Goal: Book appointment/travel/reservation

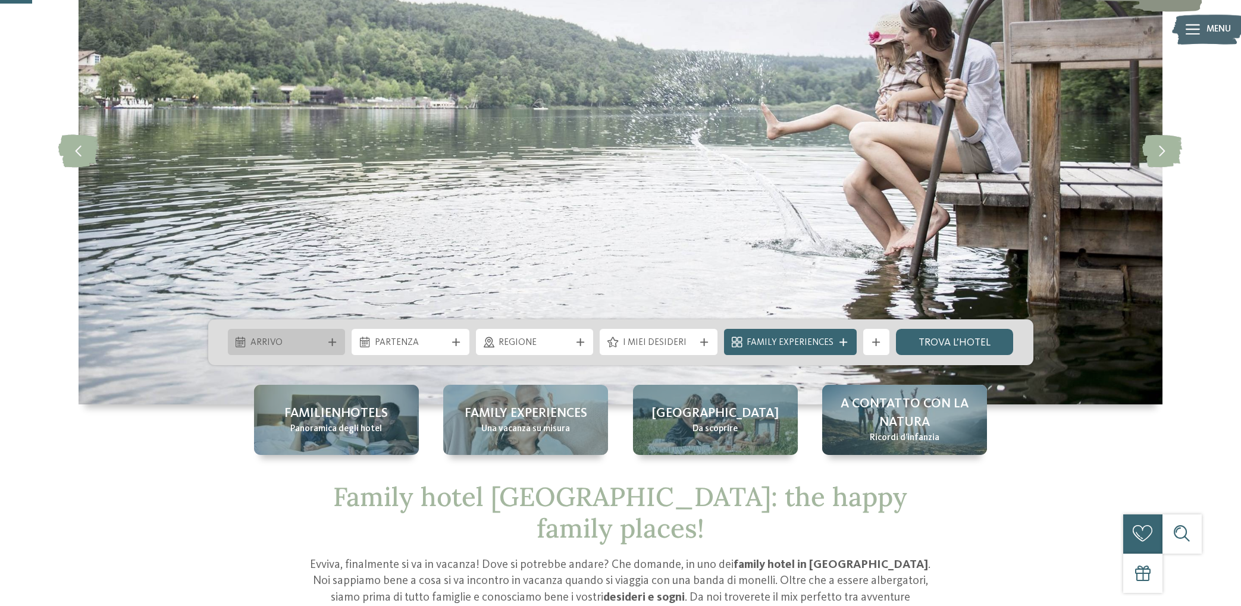
scroll to position [183, 0]
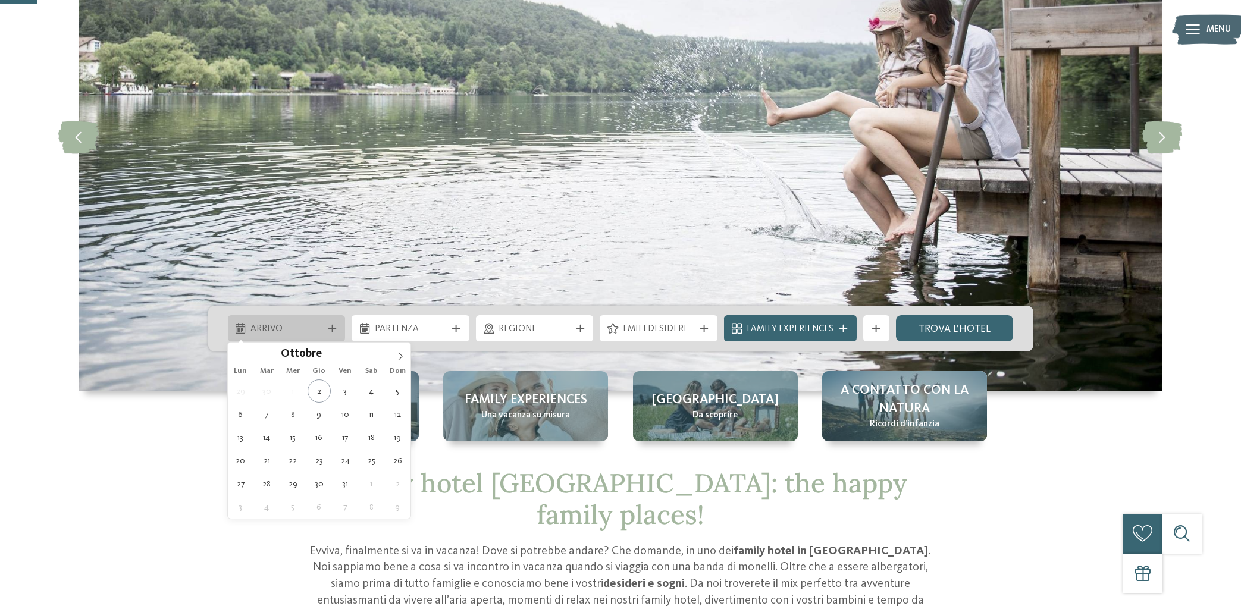
click at [283, 328] on span "Arrivo" at bounding box center [286, 329] width 72 height 13
click at [396, 356] on span at bounding box center [400, 353] width 20 height 20
type input "****"
click at [396, 356] on span at bounding box center [400, 353] width 20 height 20
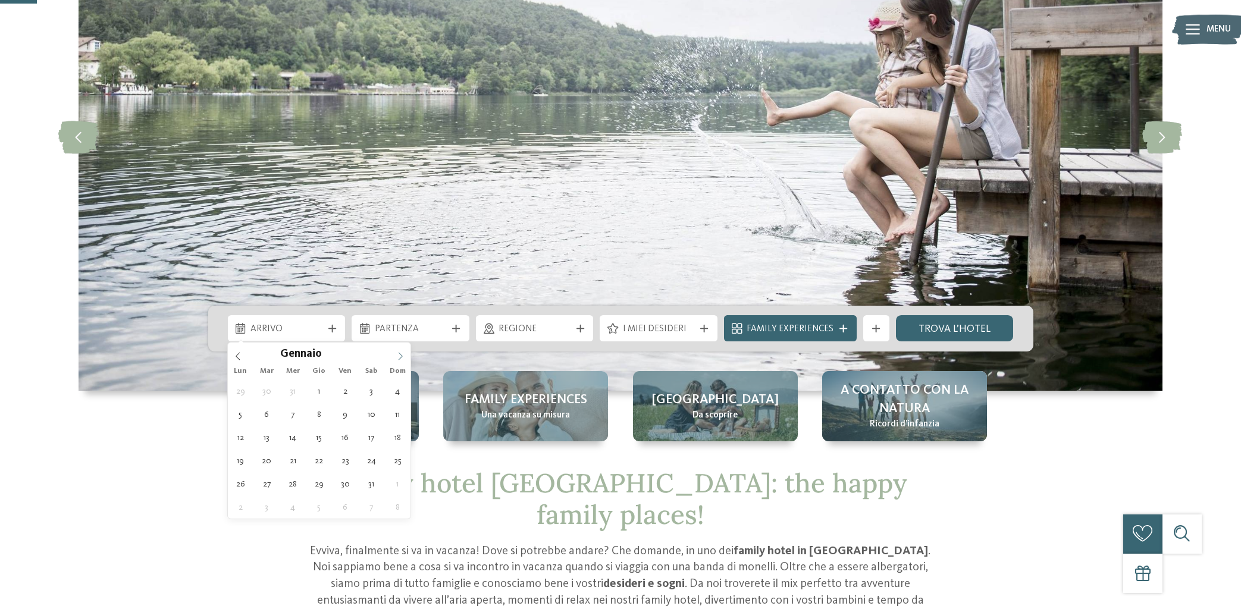
click at [396, 356] on span at bounding box center [400, 353] width 20 height 20
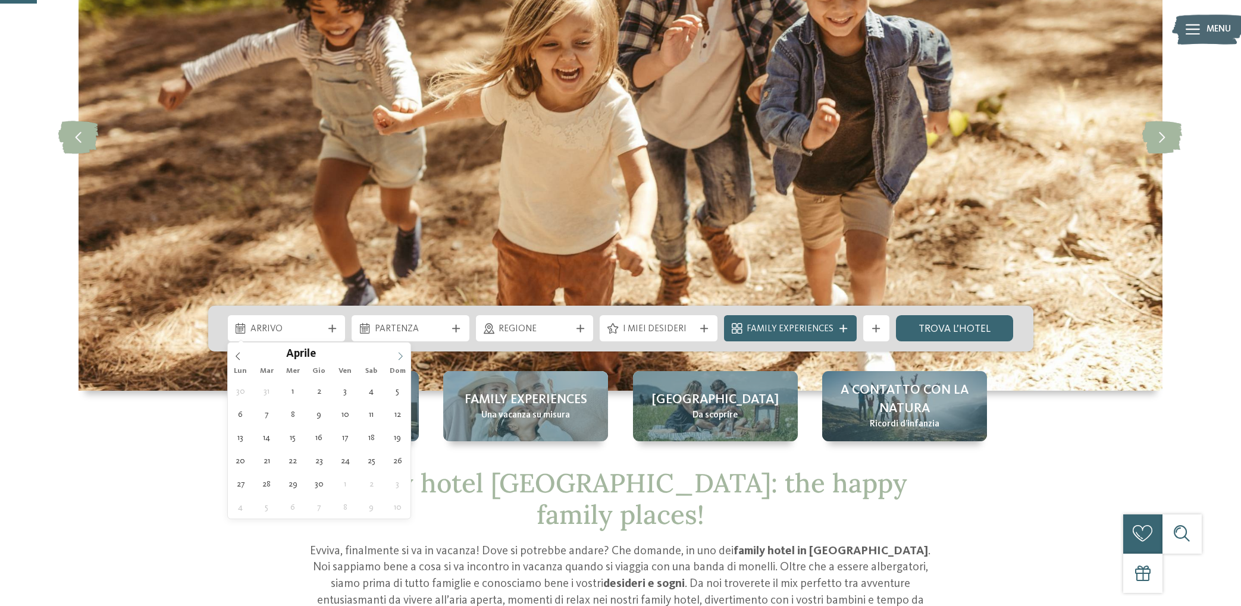
click at [396, 356] on span at bounding box center [400, 353] width 20 height 20
type div "17.06.2026"
type input "****"
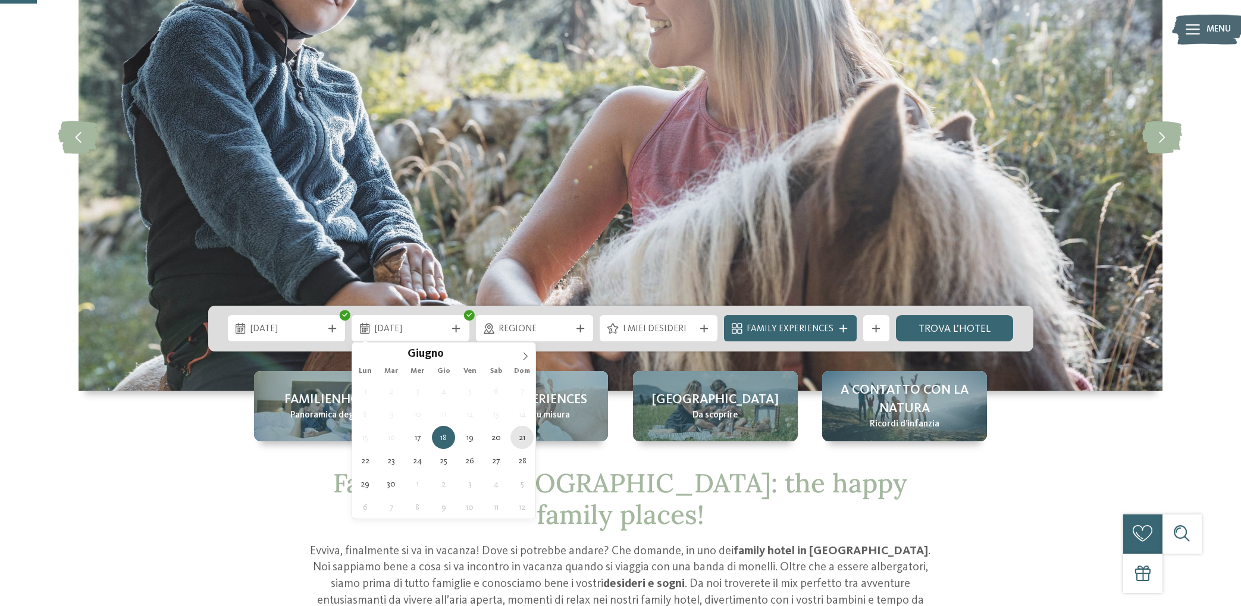
type div "21.06.2026"
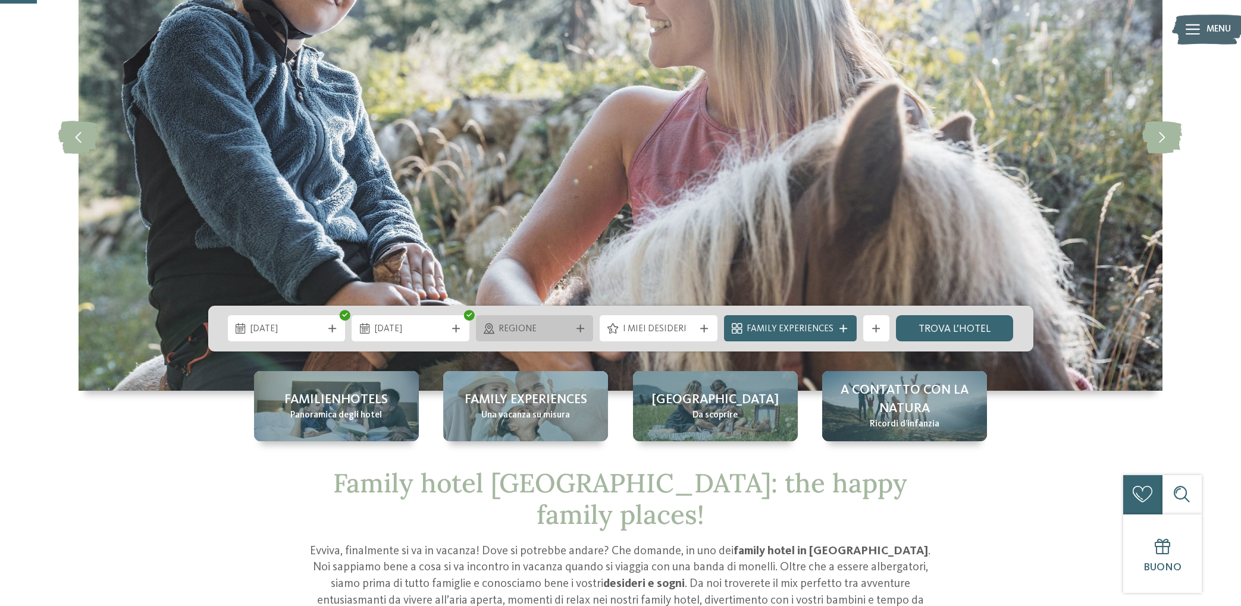
click at [527, 335] on span "Regione" at bounding box center [534, 329] width 72 height 13
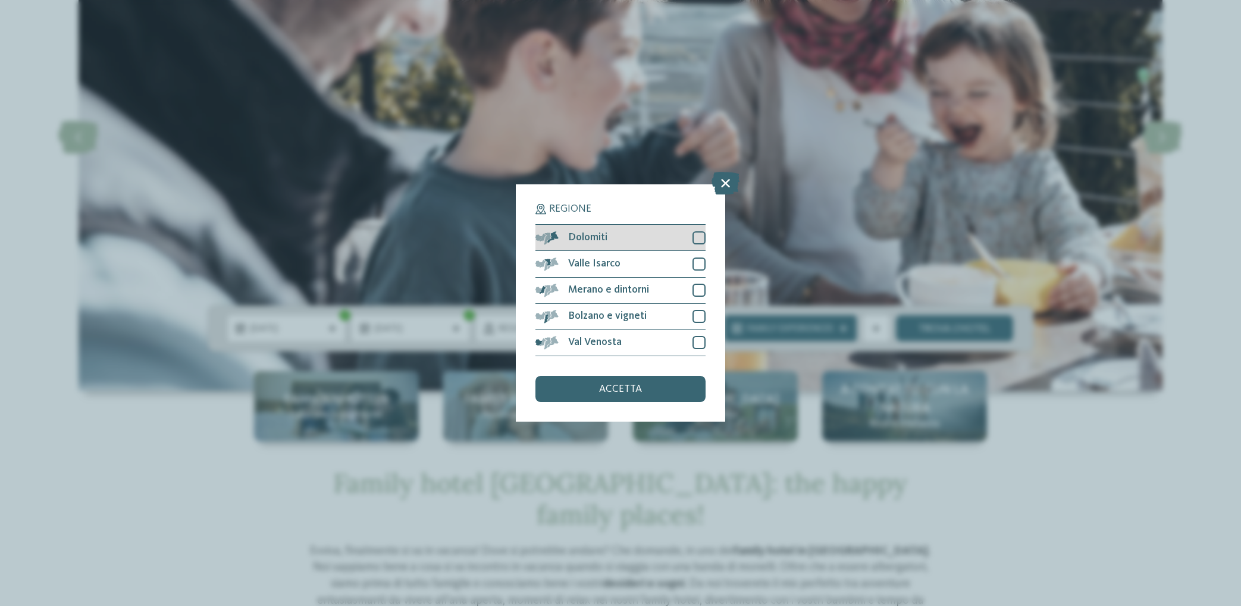
click at [692, 242] on div at bounding box center [698, 237] width 13 height 13
click at [633, 393] on span "accetta" at bounding box center [620, 389] width 43 height 11
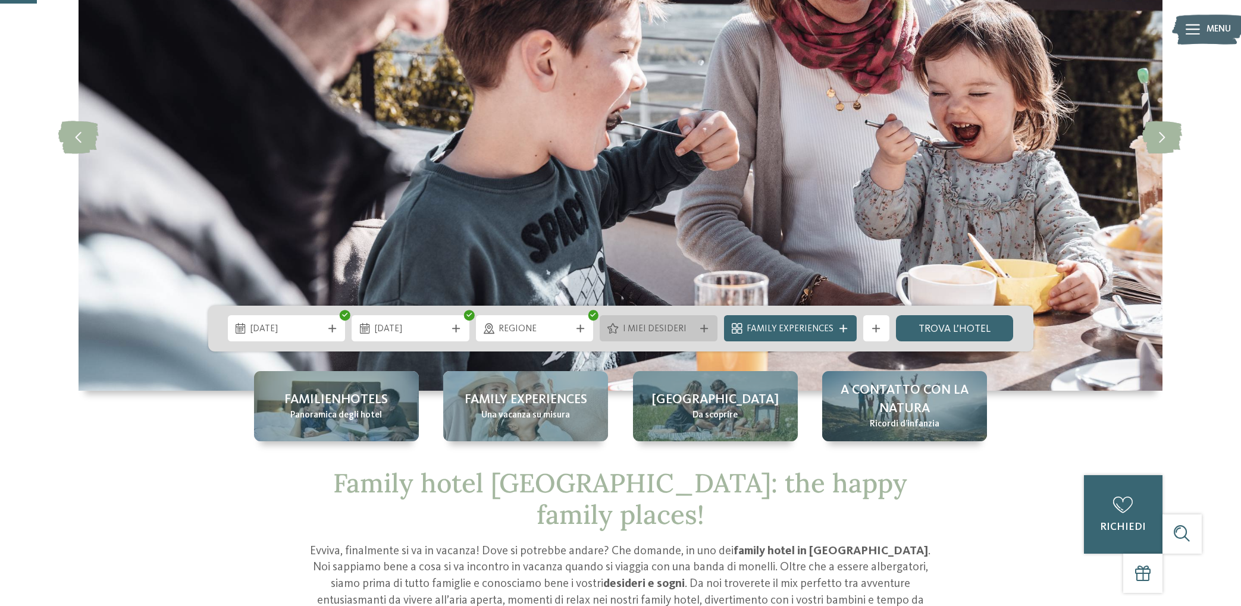
click at [688, 336] on div "I miei desideri" at bounding box center [659, 328] width 118 height 26
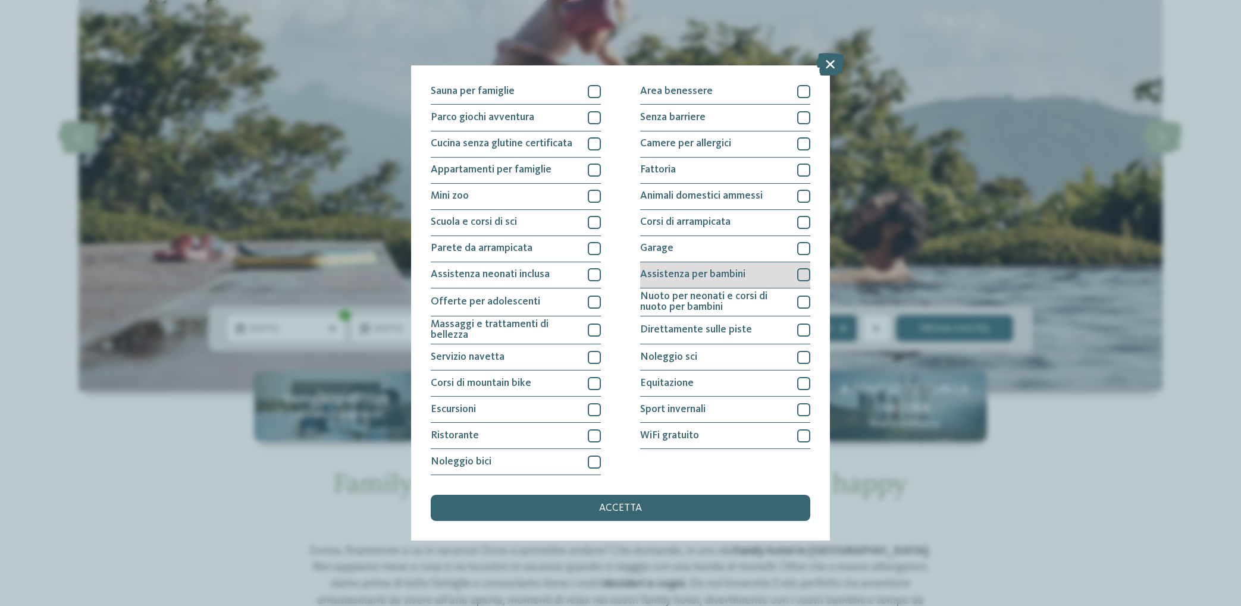
scroll to position [0, 0]
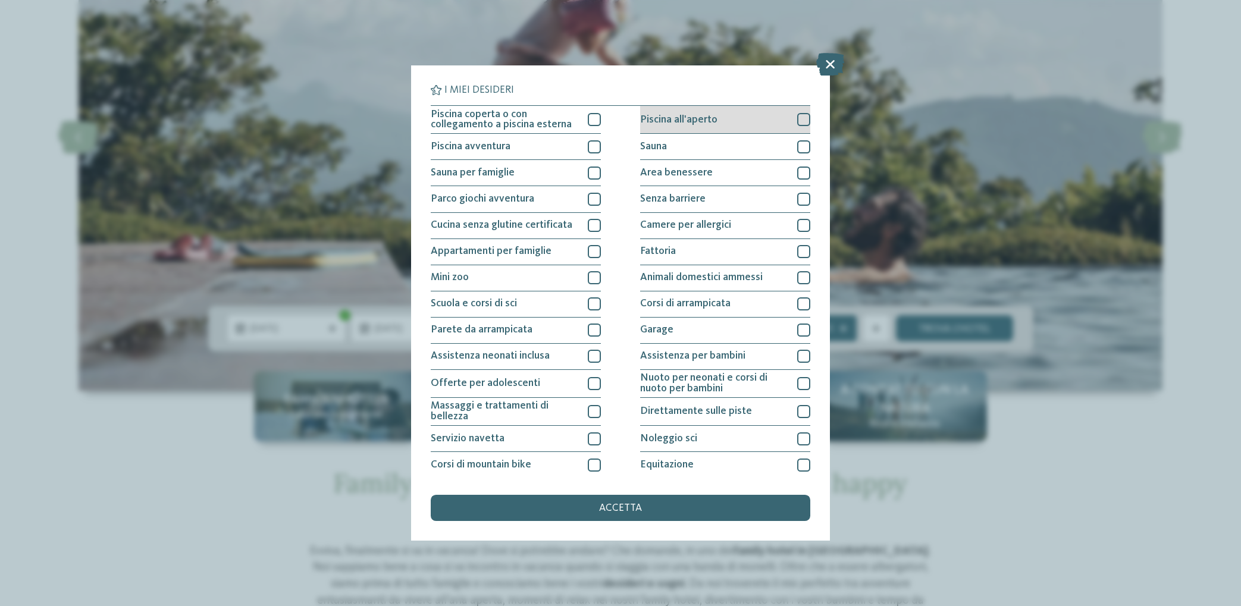
click at [800, 118] on div at bounding box center [803, 119] width 13 height 13
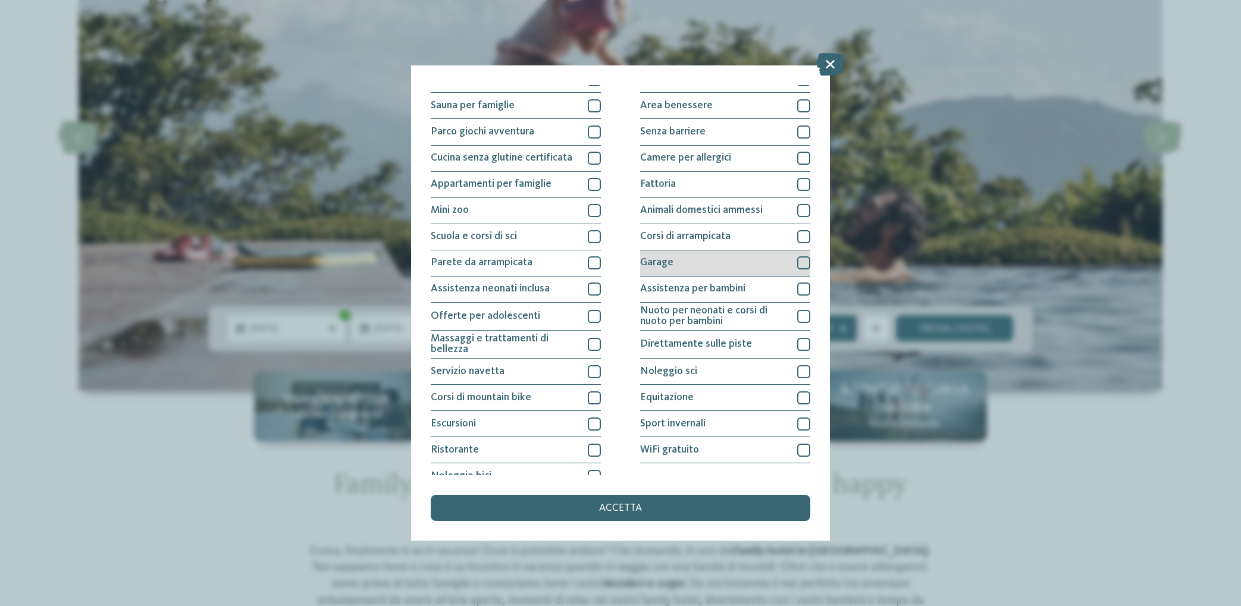
scroll to position [81, 0]
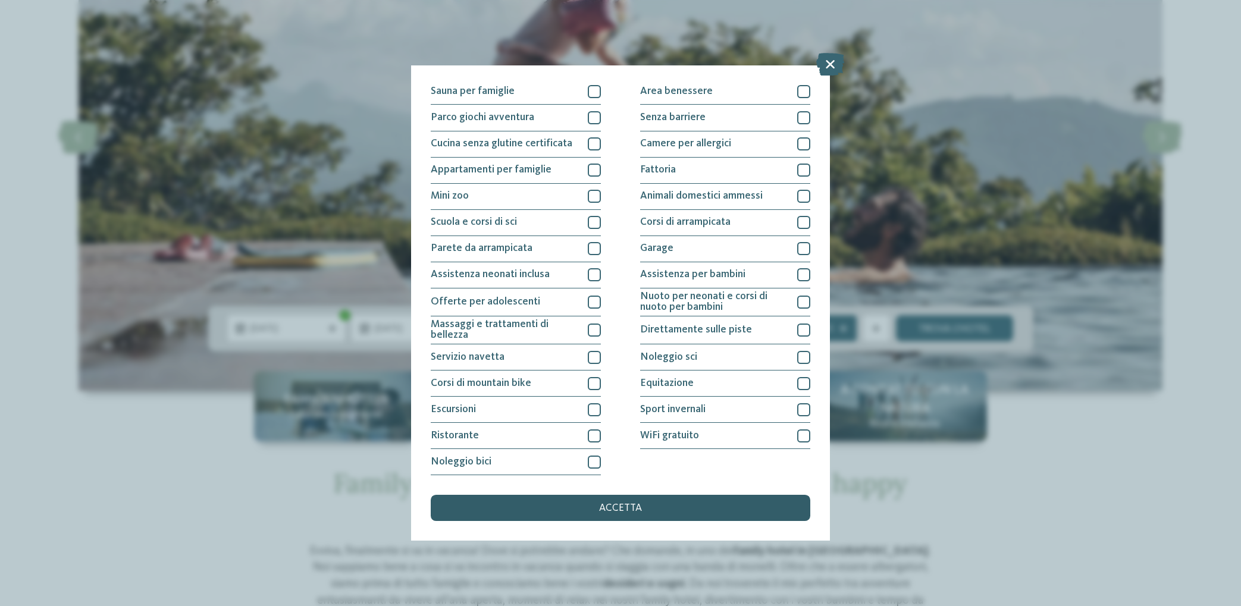
click at [639, 510] on span "accetta" at bounding box center [620, 508] width 43 height 11
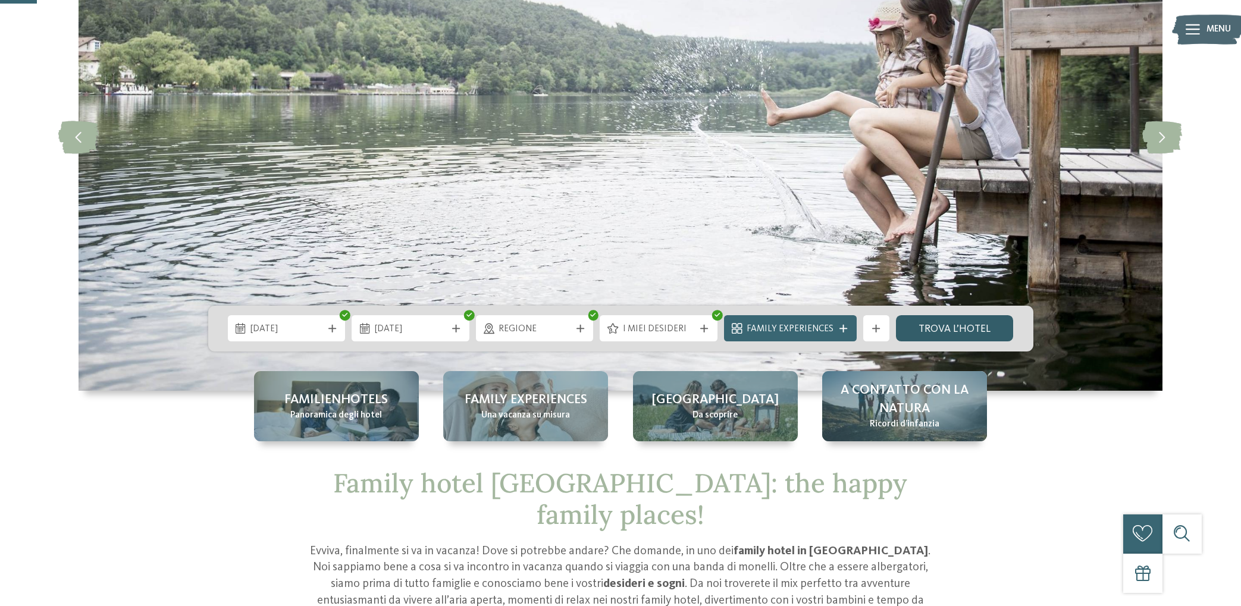
click at [961, 334] on link "trova l’hotel" at bounding box center [955, 328] width 118 height 26
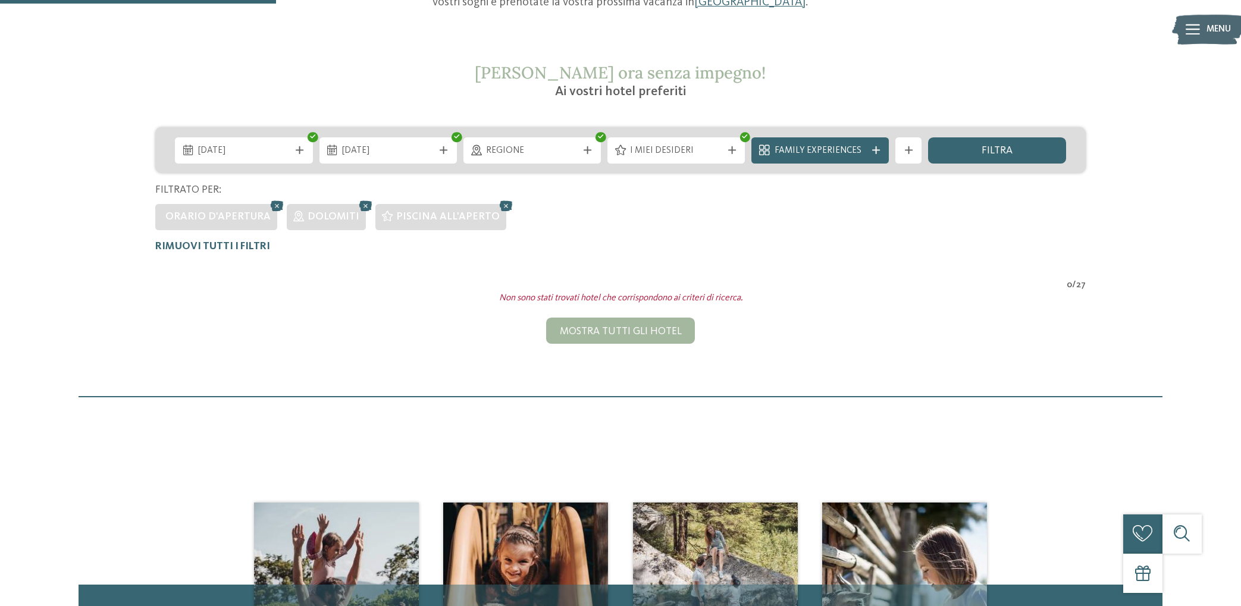
scroll to position [119, 0]
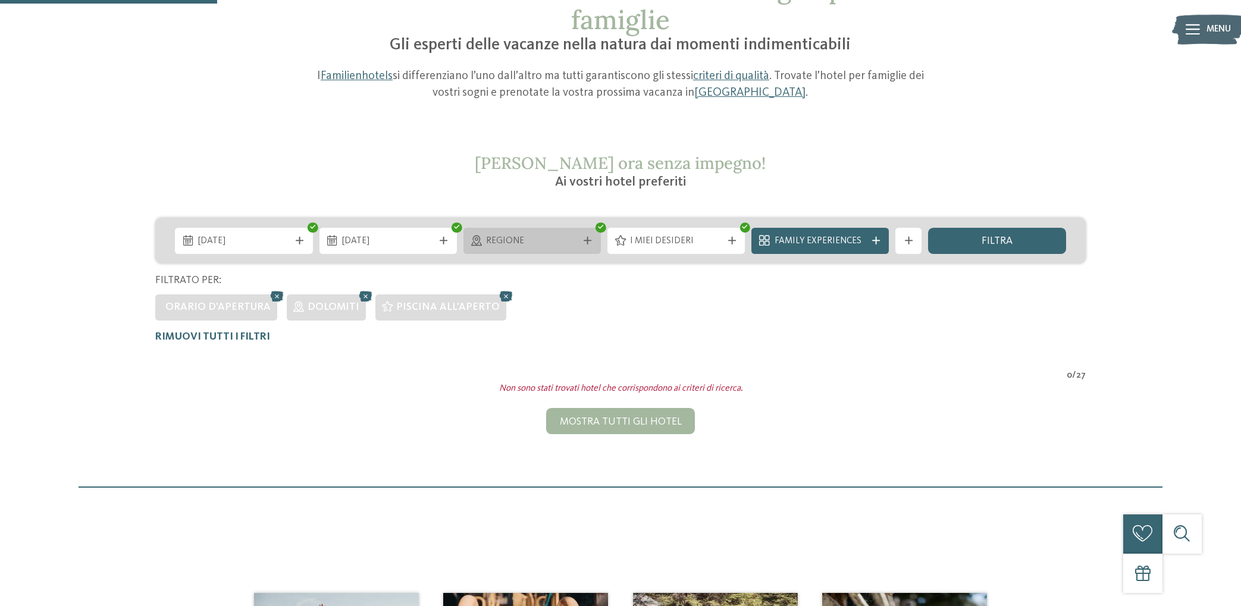
click at [545, 242] on span "Regione" at bounding box center [532, 241] width 92 height 13
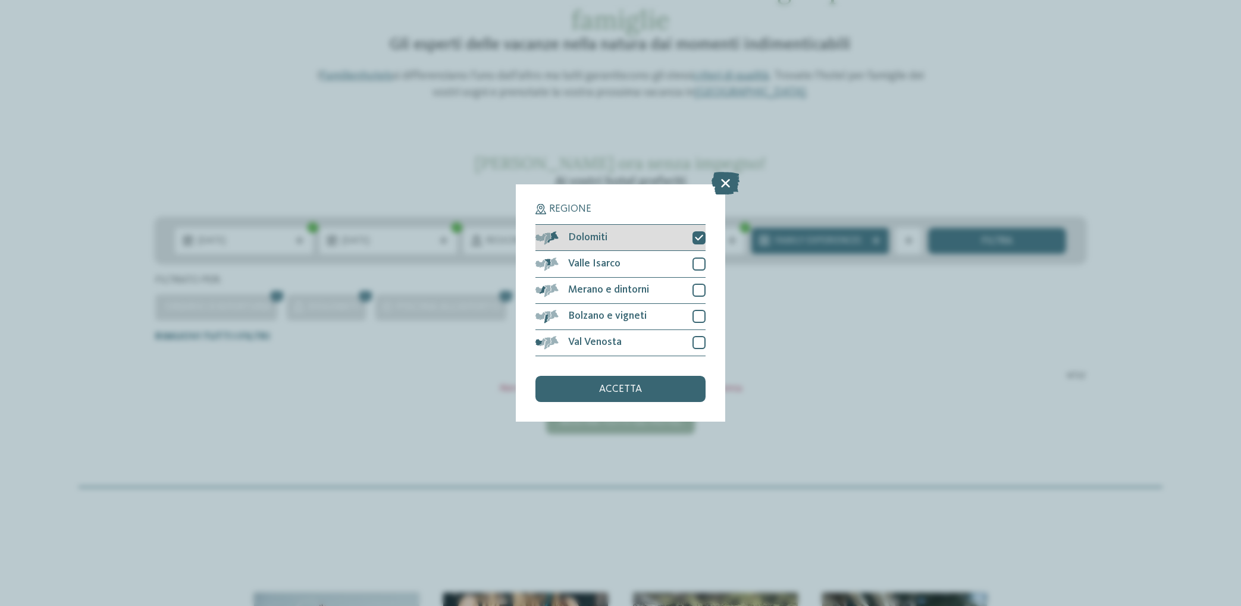
click at [698, 237] on icon at bounding box center [699, 238] width 8 height 8
click at [674, 390] on div "accetta" at bounding box center [620, 389] width 170 height 26
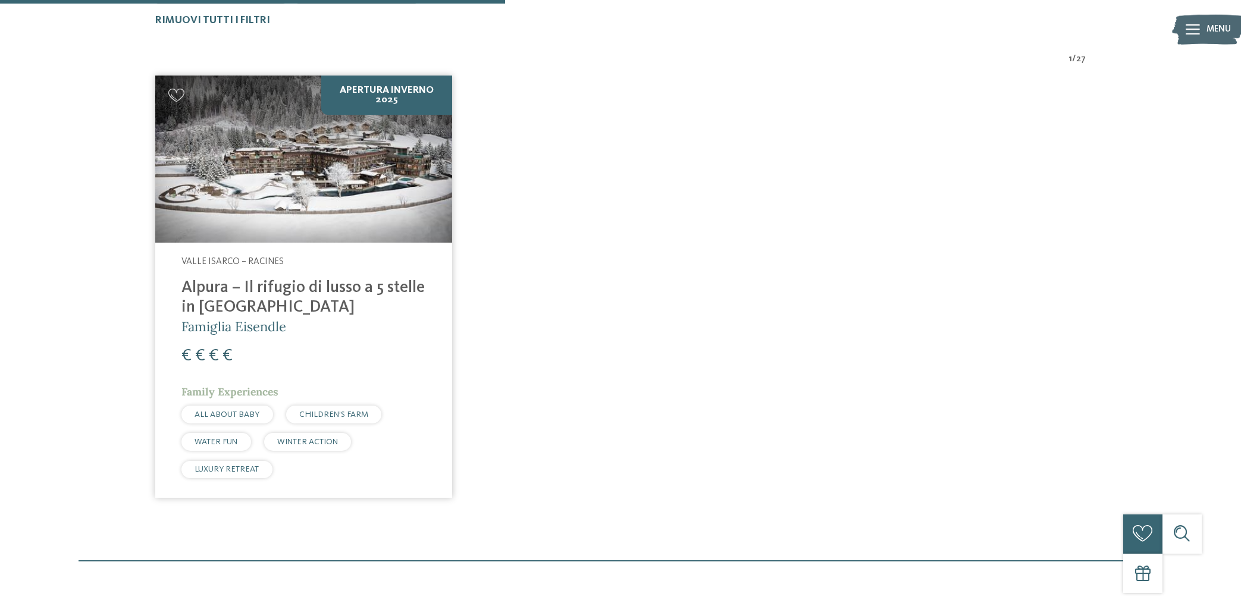
scroll to position [435, 0]
click at [341, 313] on h4 "Alpura – Il rifugio di lusso a 5 stelle in [GEOGRAPHIC_DATA]" at bounding box center [303, 297] width 244 height 39
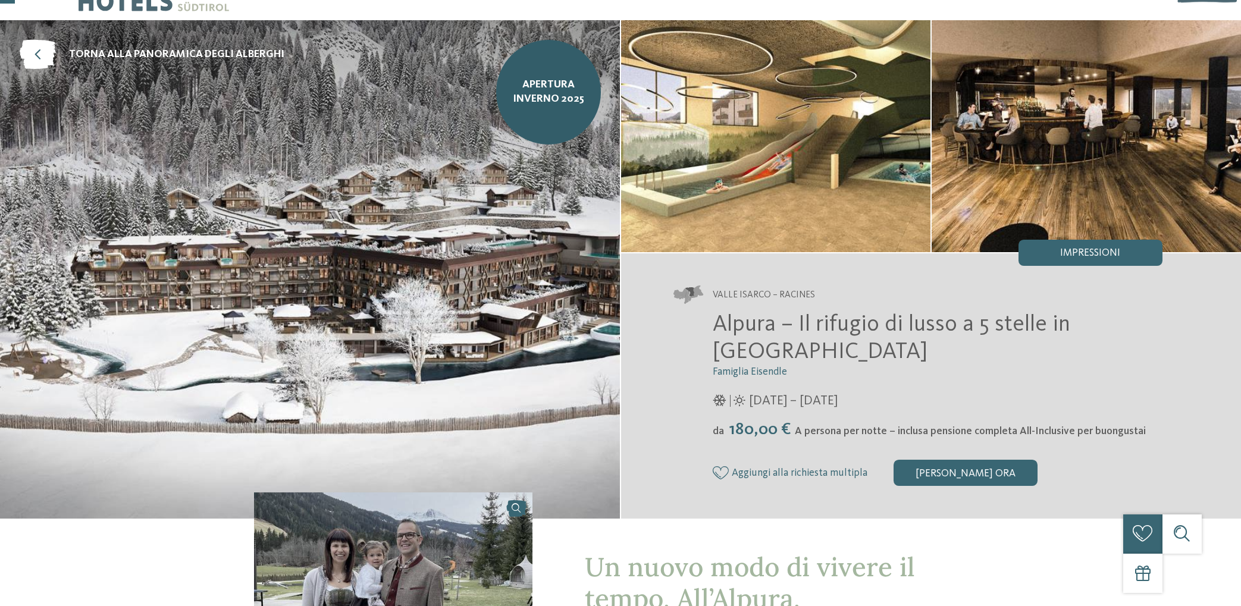
scroll to position [44, 0]
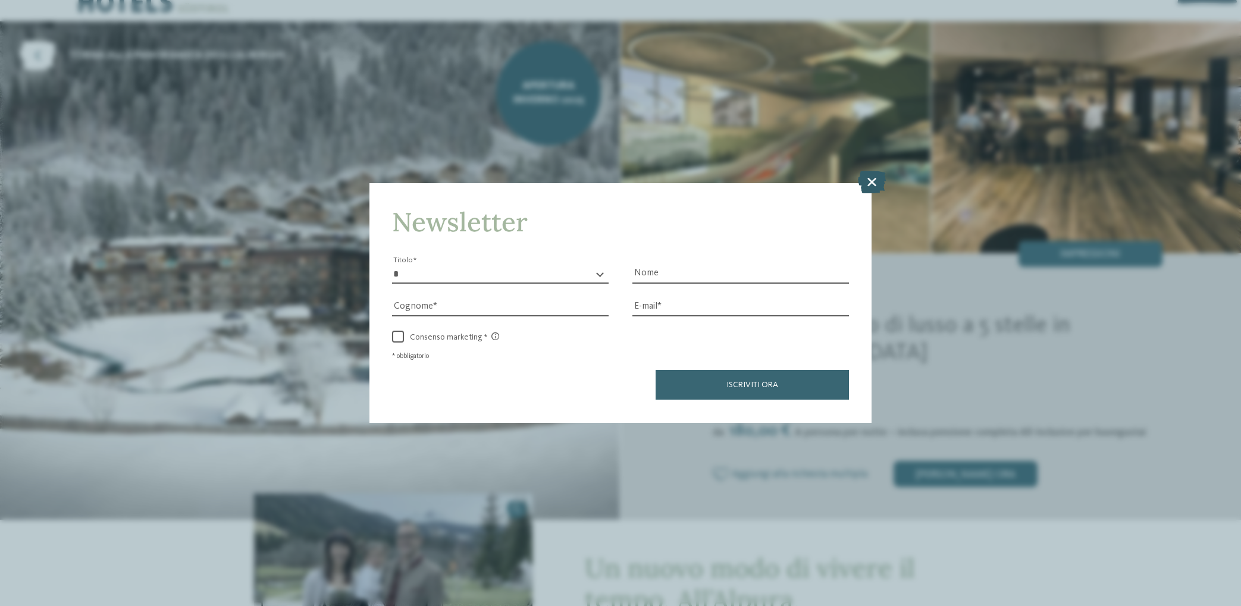
click at [873, 183] on icon at bounding box center [872, 182] width 28 height 23
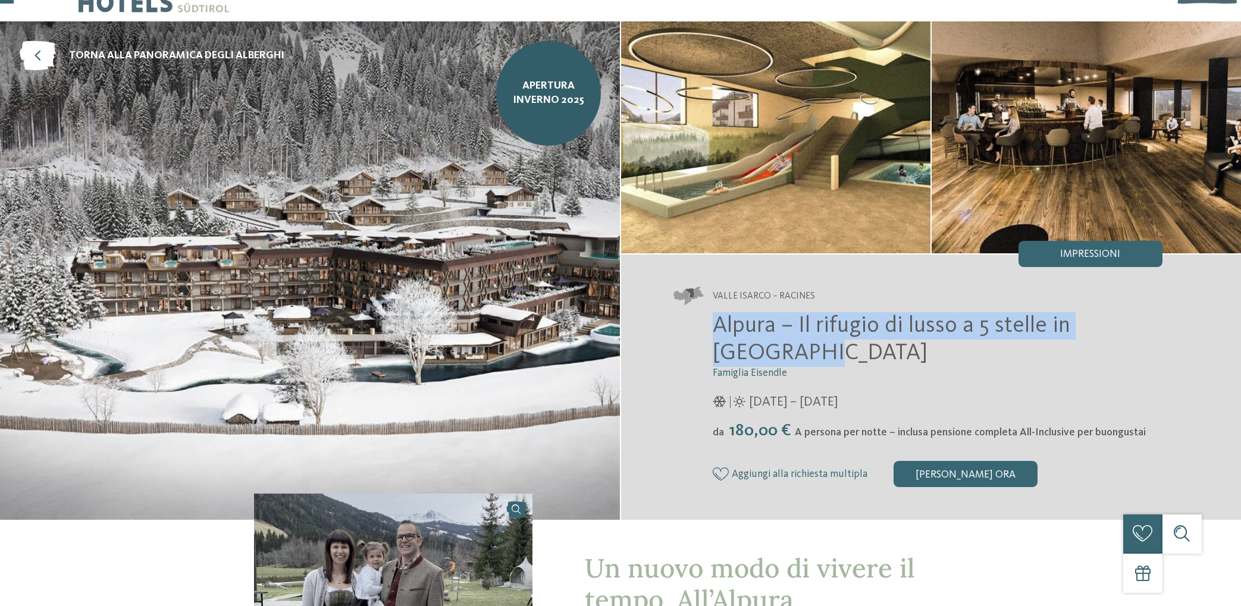
drag, startPoint x: 719, startPoint y: 325, endPoint x: 773, endPoint y: 349, distance: 59.1
click at [773, 349] on h2 "Alpura – Il rifugio di lusso a 5 stelle in [GEOGRAPHIC_DATA]" at bounding box center [938, 339] width 450 height 55
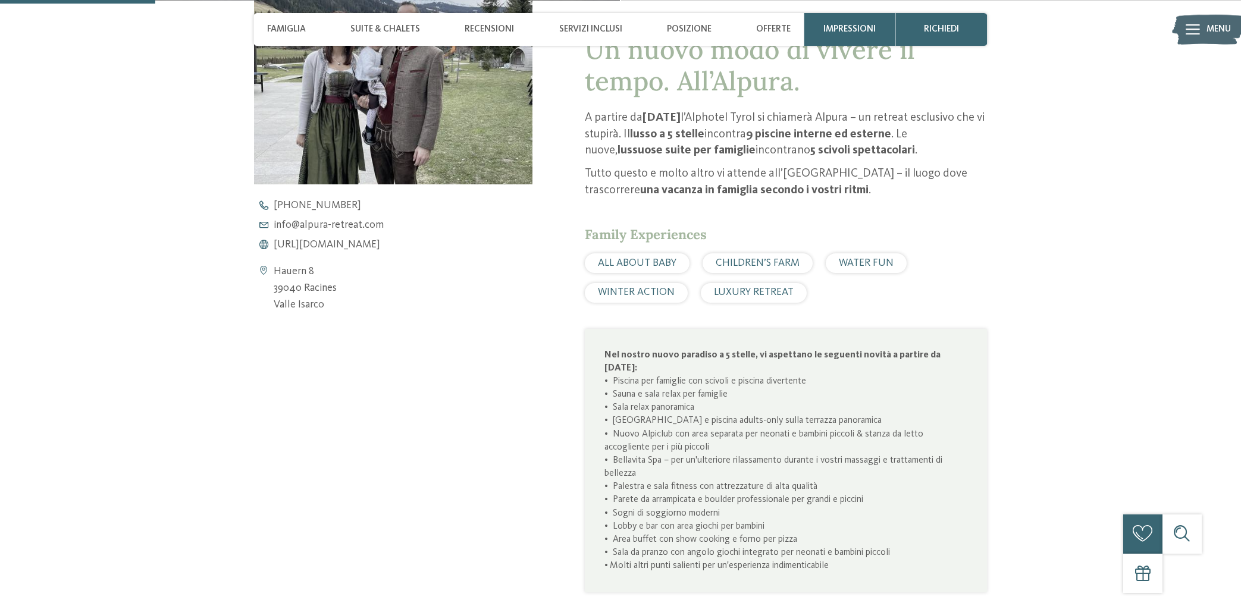
scroll to position [661, 0]
